Goal: Check status: Check status

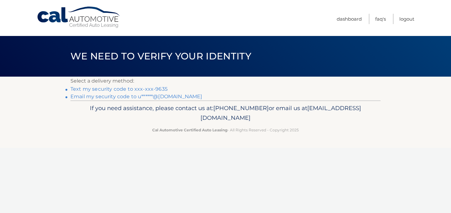
click at [135, 97] on link "Email my security code to u******@gmail.com" at bounding box center [136, 97] width 132 height 6
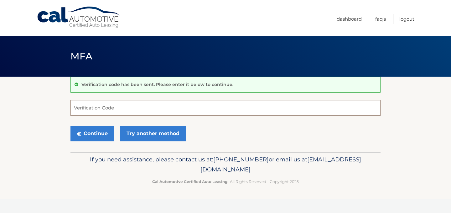
click at [147, 109] on input "Verification Code" at bounding box center [225, 108] width 310 height 16
paste input "602937"
click at [198, 111] on input "602937" at bounding box center [225, 108] width 310 height 16
type input "602937"
click at [208, 126] on div "Continue Try another method" at bounding box center [225, 133] width 310 height 21
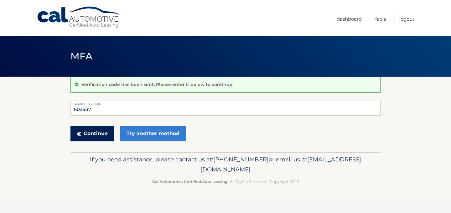
click at [98, 134] on button "Continue" at bounding box center [92, 134] width 44 height 16
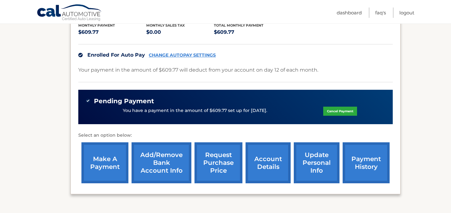
scroll to position [184, 0]
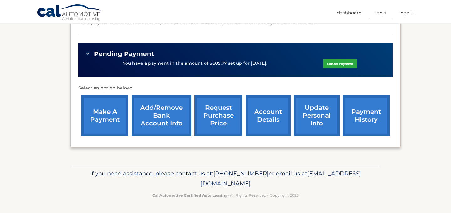
click at [374, 112] on link "payment history" at bounding box center [366, 115] width 47 height 41
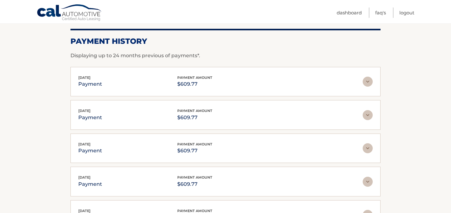
scroll to position [87, 0]
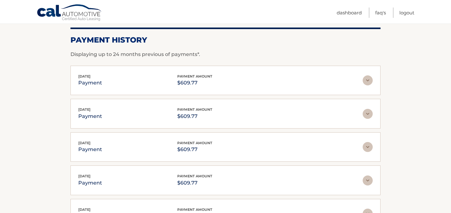
click at [370, 81] on img at bounding box center [368, 80] width 10 height 10
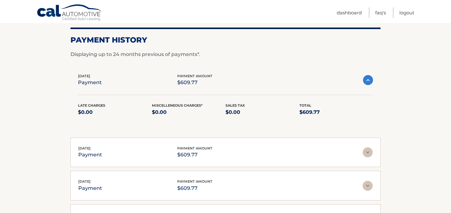
click at [370, 81] on img at bounding box center [368, 80] width 10 height 10
